Goal: Information Seeking & Learning: Check status

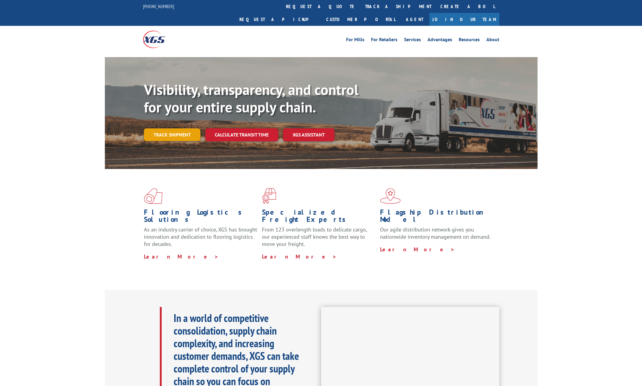
click at [166, 128] on link "Track shipment" at bounding box center [172, 134] width 56 height 13
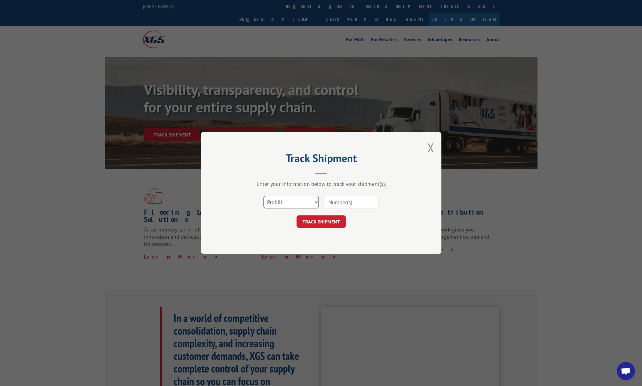
click at [298, 201] on select "Select category... Probill BOL PO" at bounding box center [291, 202] width 55 height 13
select select "bol"
click at [264, 196] on select "Select category... Probill BOL PO" at bounding box center [291, 202] width 55 height 13
click at [337, 206] on input at bounding box center [350, 202] width 55 height 13
paste input "1010600"
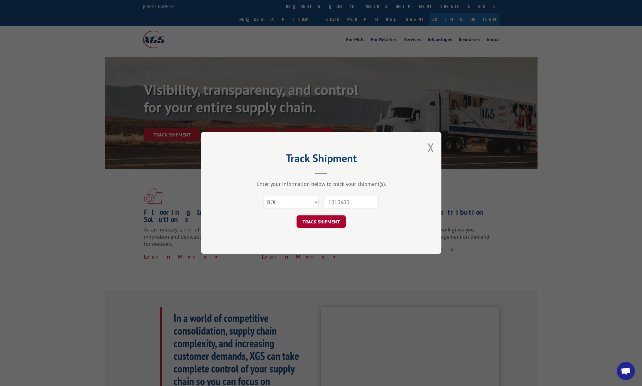
type input "1010600"
click at [321, 223] on button "TRACK SHIPMENT" at bounding box center [321, 221] width 49 height 13
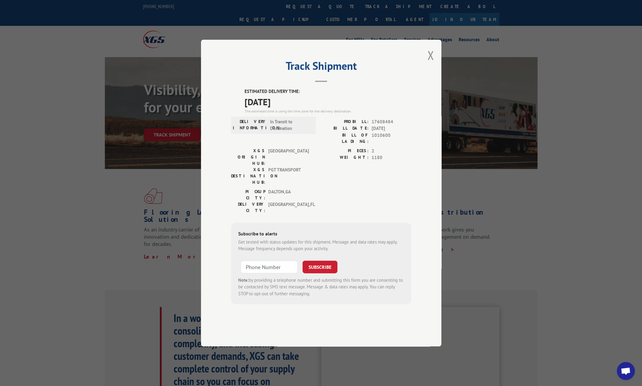
click at [375, 125] on span "17608484" at bounding box center [392, 121] width 40 height 7
copy span "17608484"
click at [431, 63] on button "Close modal" at bounding box center [430, 55] width 7 height 16
